Goal: Information Seeking & Learning: Find specific fact

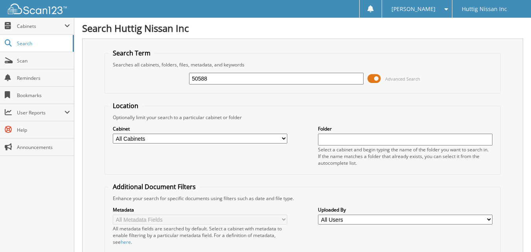
type input "50588"
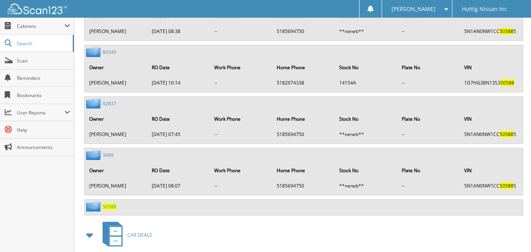
scroll to position [708, 0]
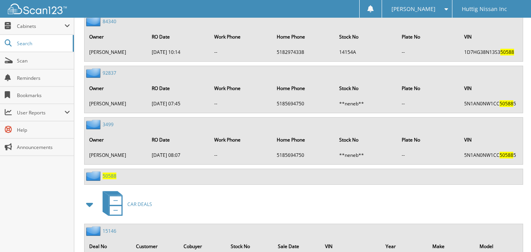
click at [108, 177] on span "50588" at bounding box center [110, 176] width 14 height 7
